Goal: Task Accomplishment & Management: Use online tool/utility

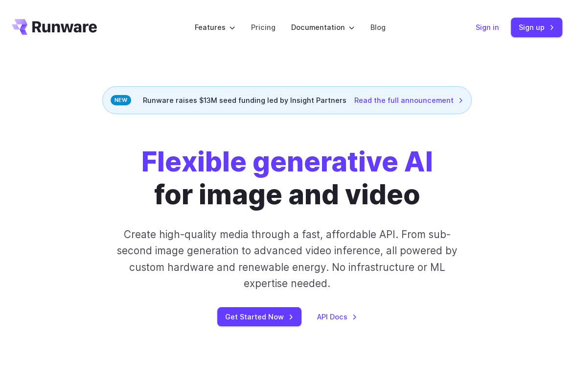
click at [496, 28] on link "Sign in" at bounding box center [487, 27] width 23 height 11
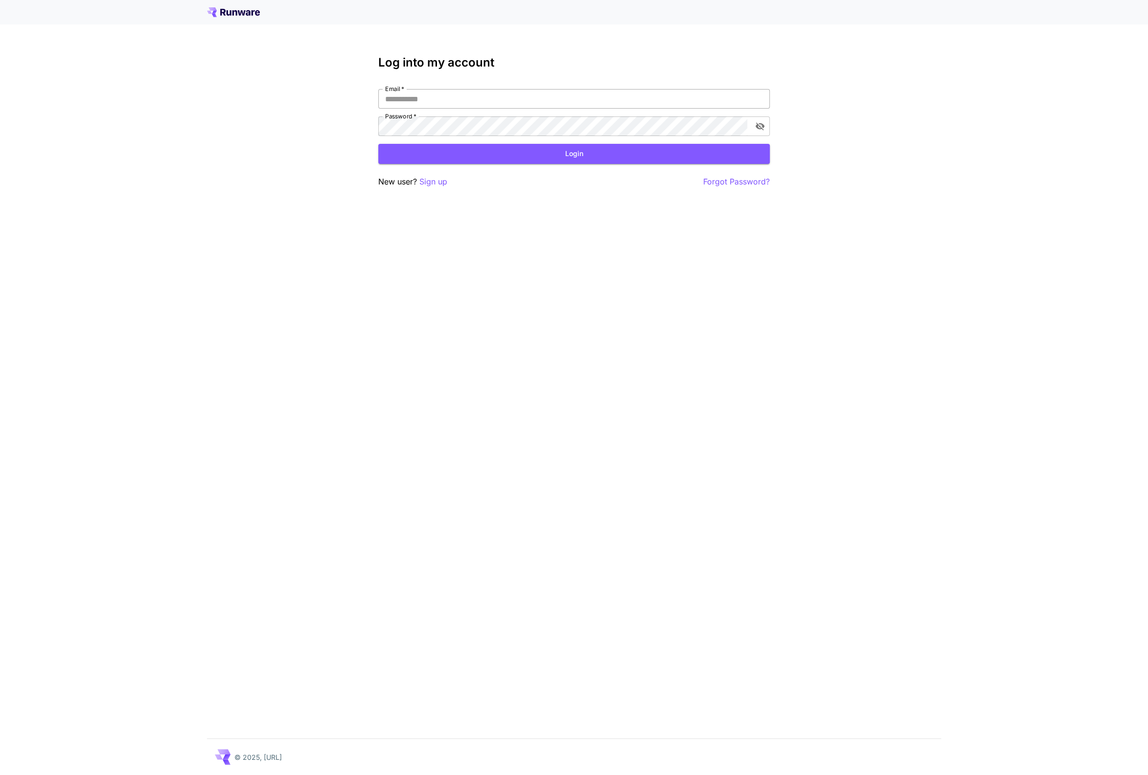
click at [450, 103] on input "Email   *" at bounding box center [574, 99] width 392 height 20
type input "**********"
click at [481, 152] on button "Login" at bounding box center [574, 154] width 392 height 20
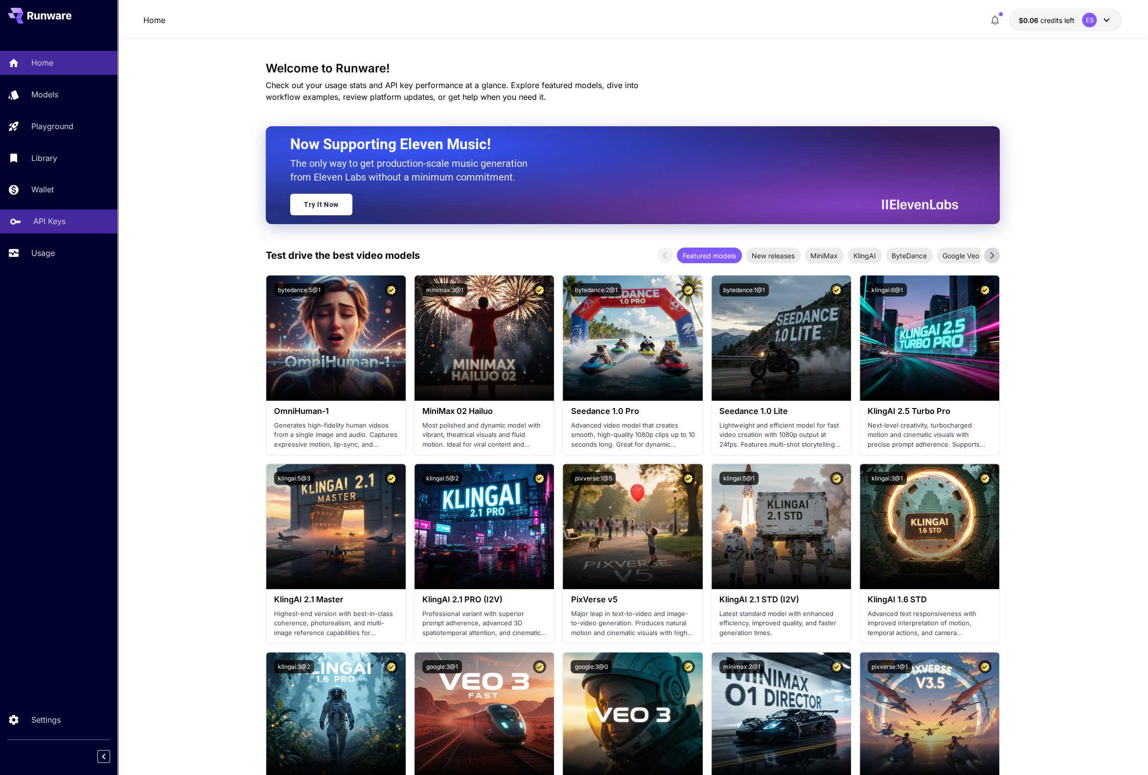
click at [53, 218] on p "API Keys" at bounding box center [49, 221] width 32 height 12
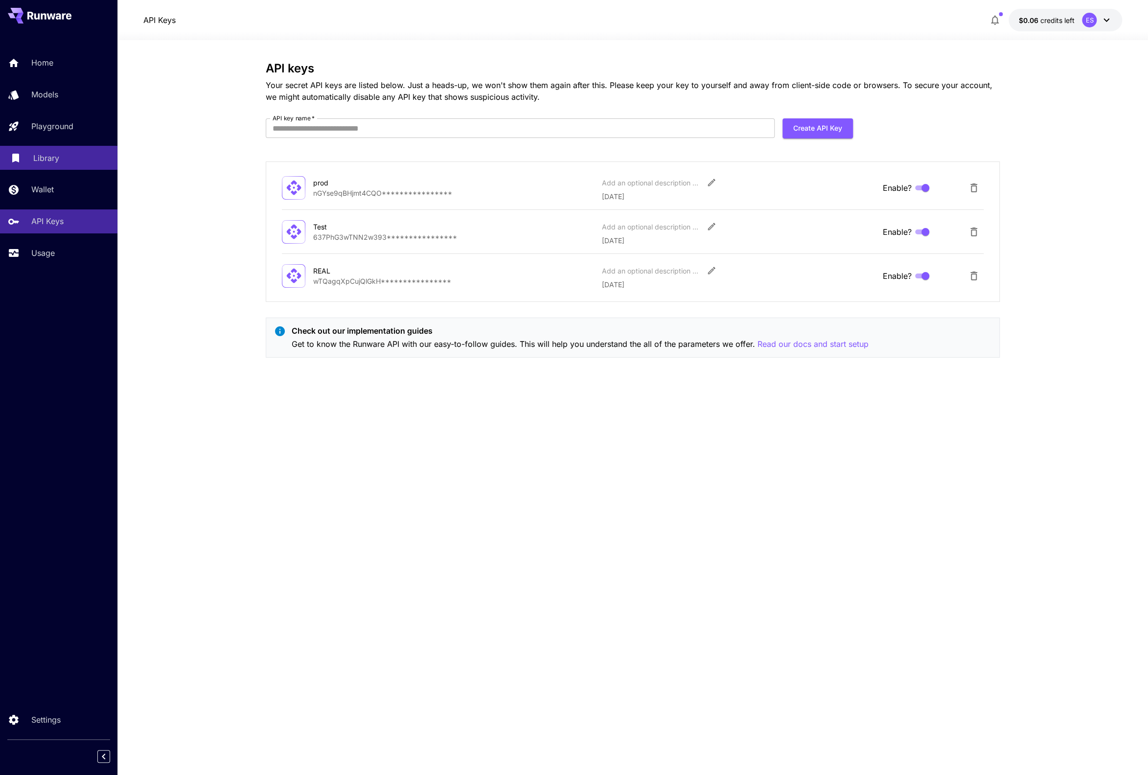
click at [83, 161] on div "Library" at bounding box center [71, 158] width 76 height 12
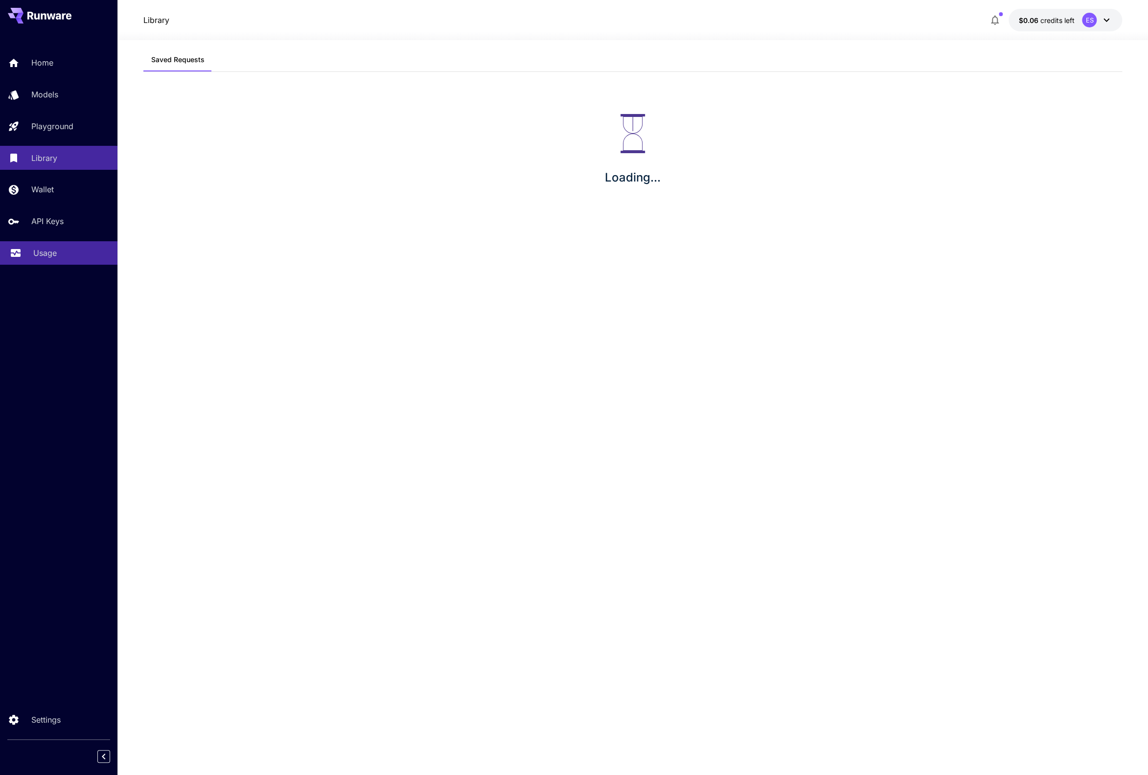
click at [67, 258] on div "Usage" at bounding box center [71, 253] width 76 height 12
